Goal: Information Seeking & Learning: Learn about a topic

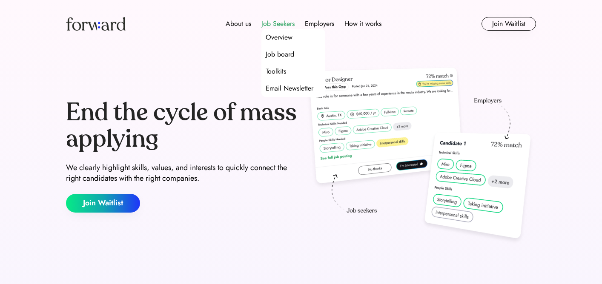
click at [275, 24] on div "Job Seekers" at bounding box center [277, 24] width 33 height 10
click at [280, 40] on div "Overview" at bounding box center [279, 37] width 27 height 10
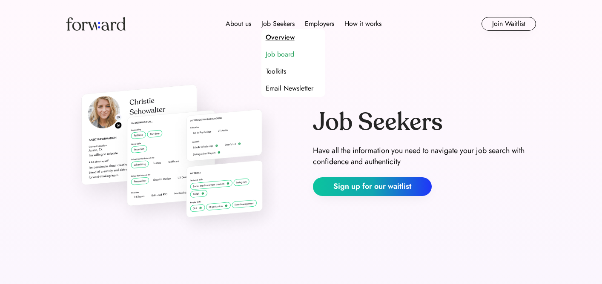
click at [289, 58] on div "Job board" at bounding box center [280, 54] width 29 height 10
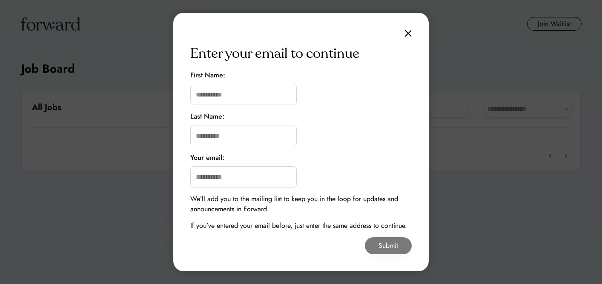
click at [404, 37] on div "Enter your email to continue First Name: Last Name: Your email: We’ll add you t…" at bounding box center [300, 142] width 255 height 259
click at [409, 29] on div "Enter your email to continue First Name: Last Name: Your email: We’ll add you t…" at bounding box center [300, 142] width 255 height 259
click at [405, 33] on img at bounding box center [408, 33] width 7 height 7
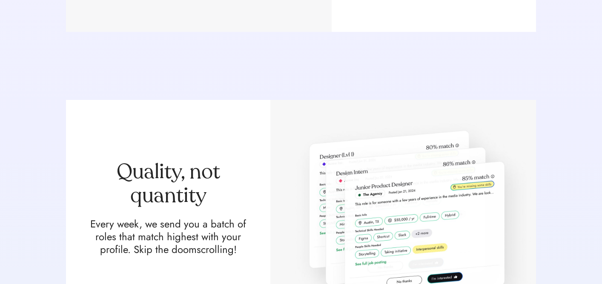
scroll to position [991, 0]
